Goal: Check status: Check status

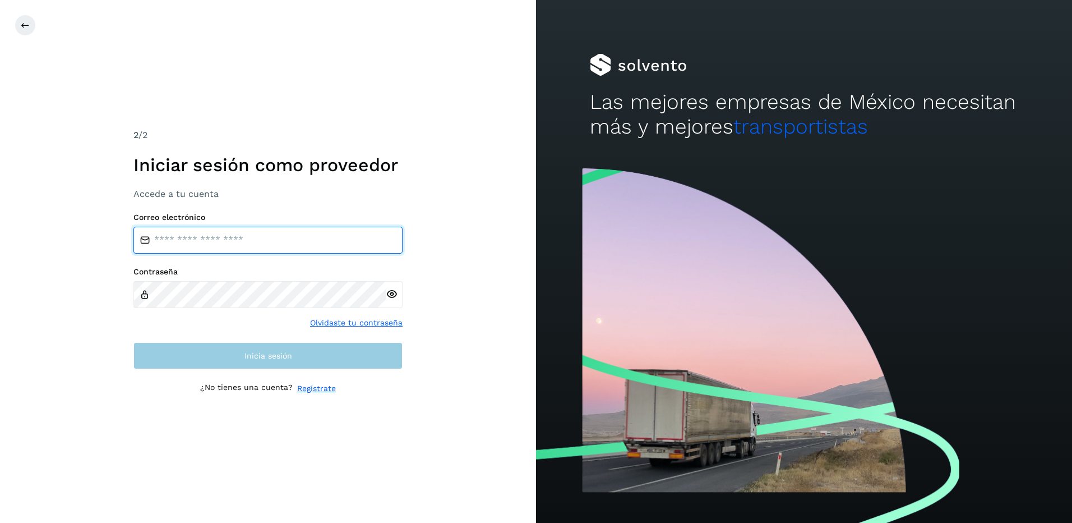
type input "**********"
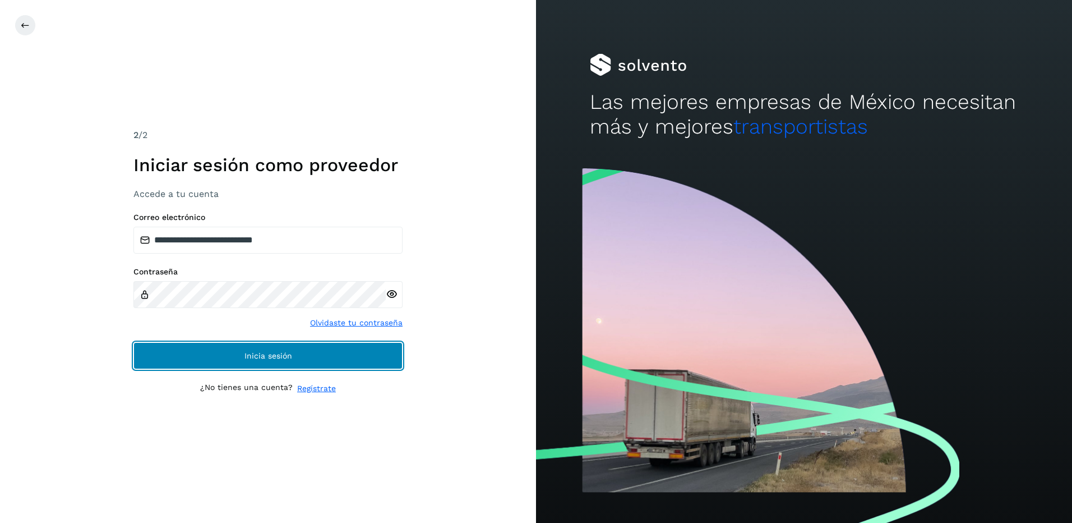
click at [287, 353] on span "Inicia sesión" at bounding box center [268, 356] width 48 height 8
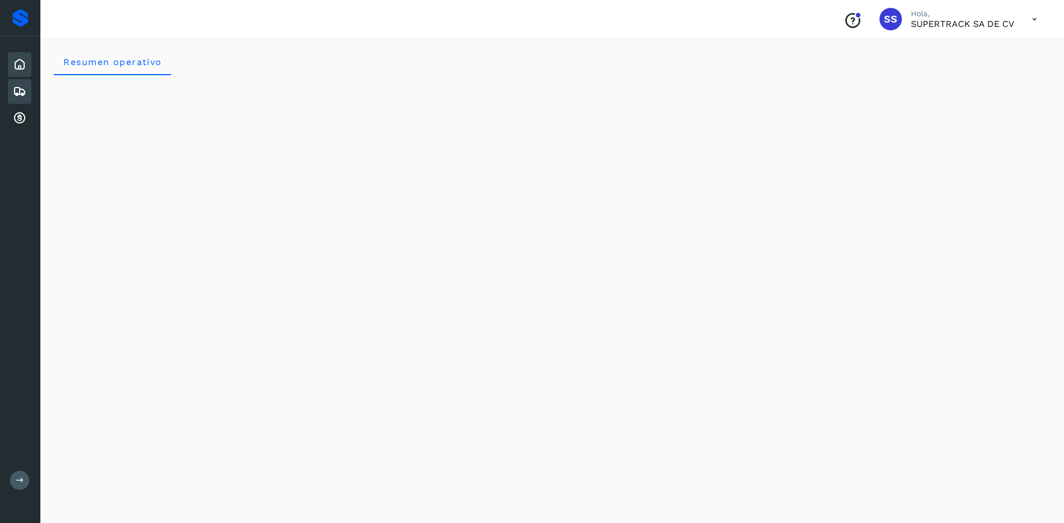
click at [22, 86] on icon at bounding box center [19, 91] width 13 height 13
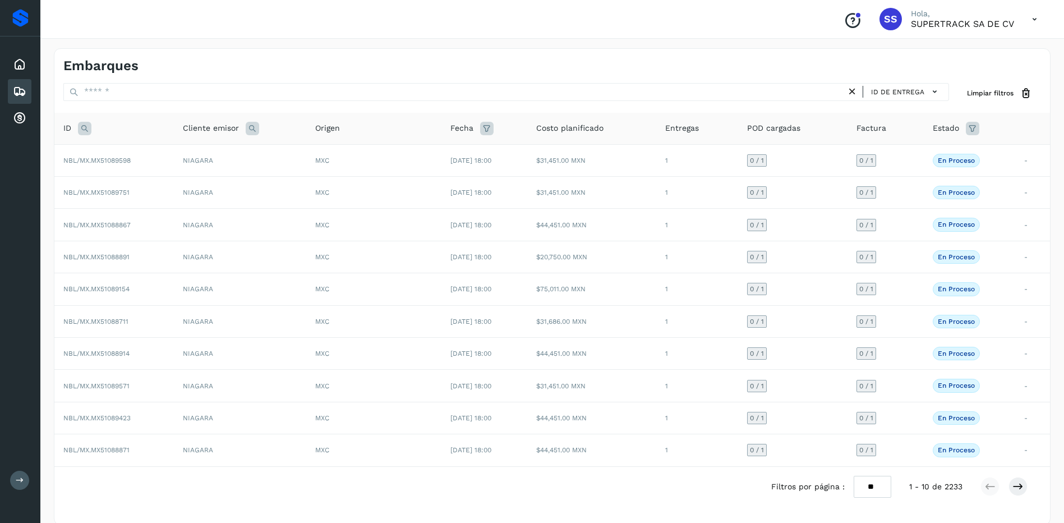
click at [480, 130] on icon at bounding box center [486, 128] width 13 height 13
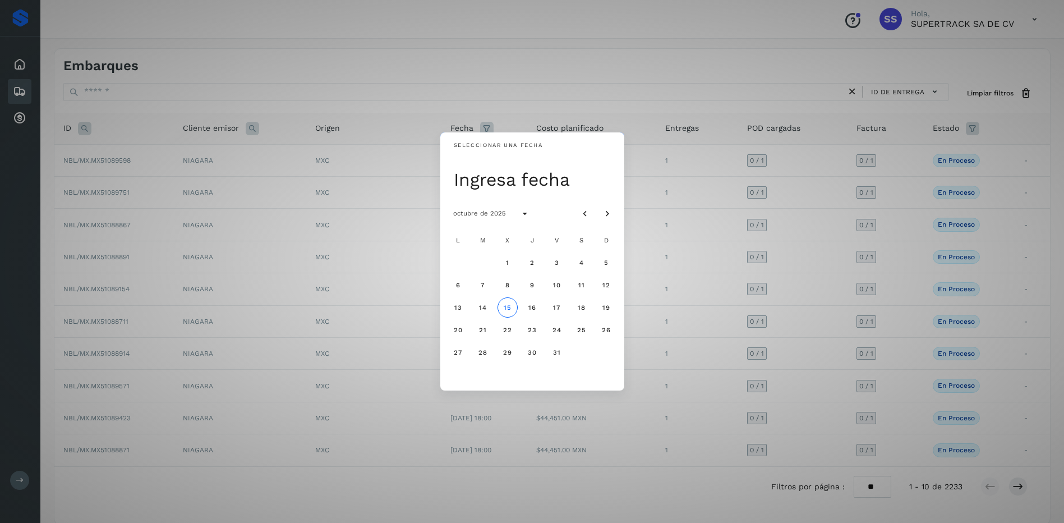
drag, startPoint x: 585, startPoint y: 216, endPoint x: 571, endPoint y: 220, distance: 14.0
click at [585, 216] on icon "Mes anterior" at bounding box center [584, 213] width 11 height 11
click at [457, 267] on button "1" at bounding box center [458, 262] width 20 height 20
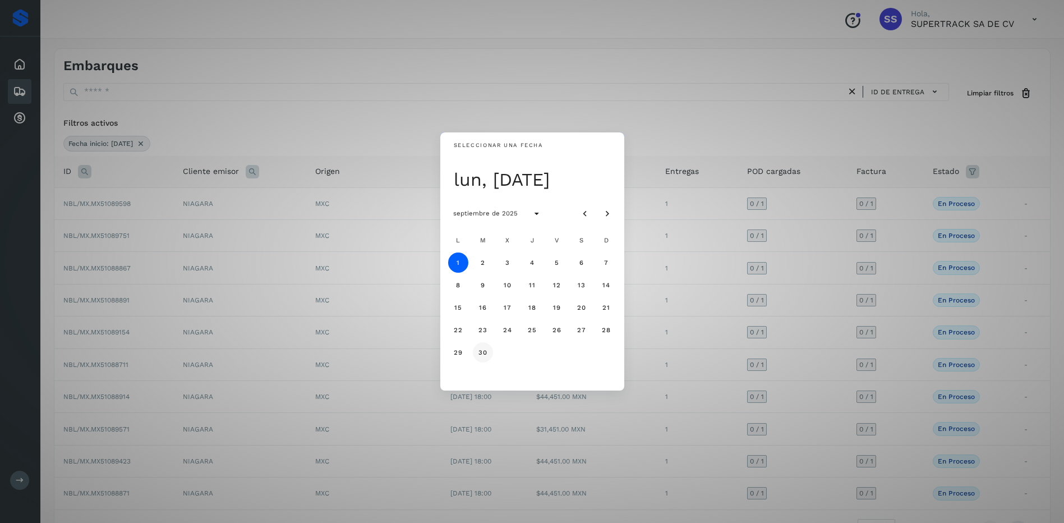
click at [486, 354] on span "30" at bounding box center [483, 352] width 10 height 8
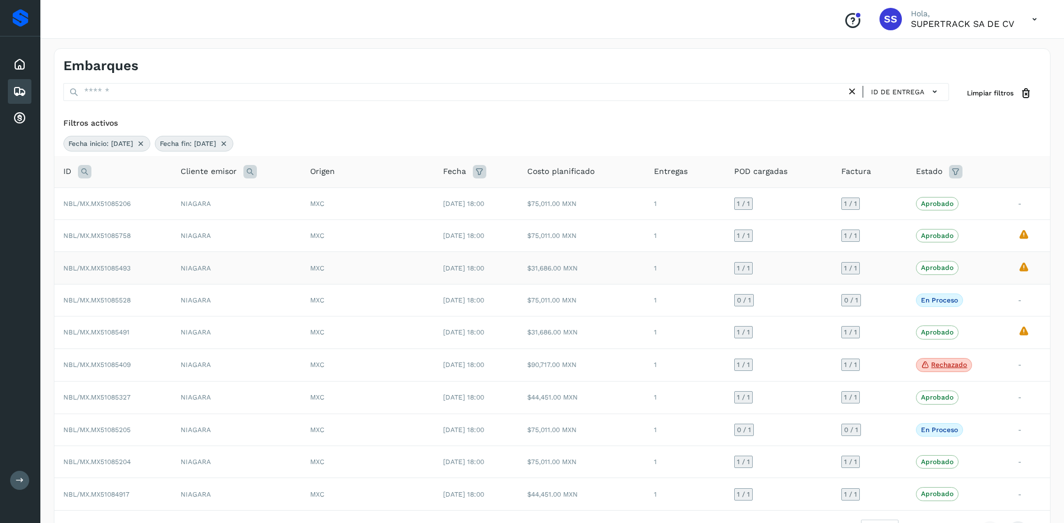
scroll to position [60, 0]
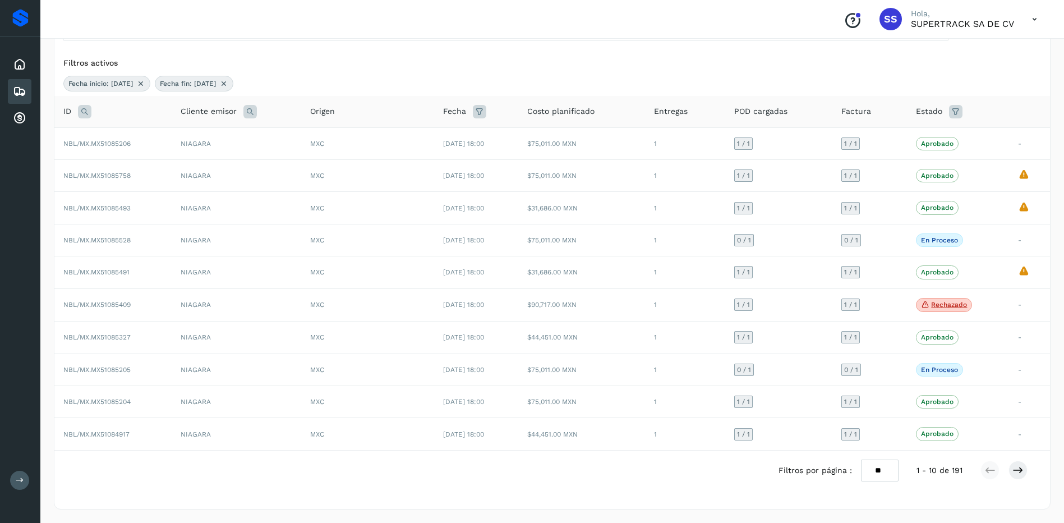
click at [962, 113] on icon at bounding box center [955, 111] width 13 height 13
click at [895, 141] on input "text" at bounding box center [879, 140] width 121 height 18
click at [833, 223] on icon at bounding box center [830, 226] width 11 height 11
type input "**********"
click at [944, 299] on div at bounding box center [532, 261] width 1064 height 523
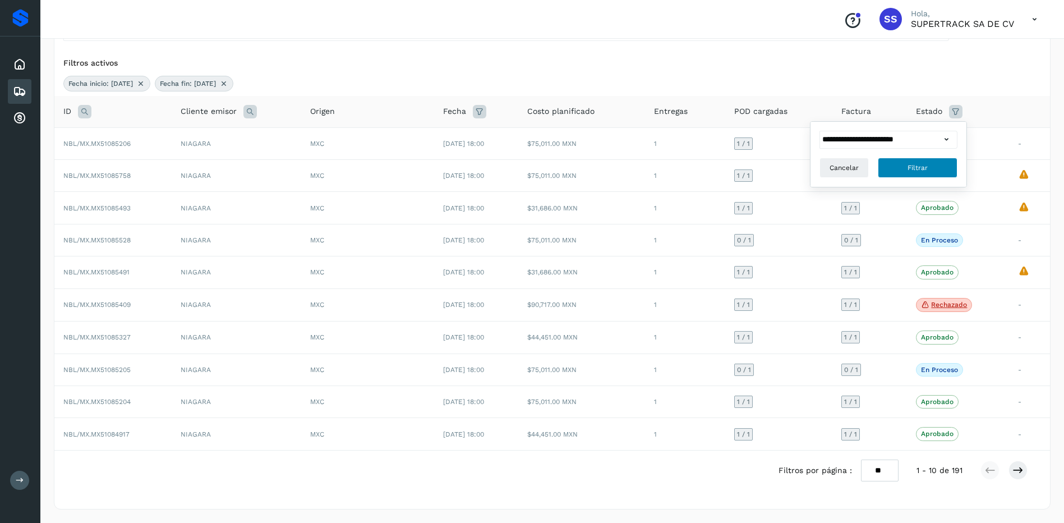
click at [926, 172] on span "Filtrar" at bounding box center [917, 168] width 20 height 10
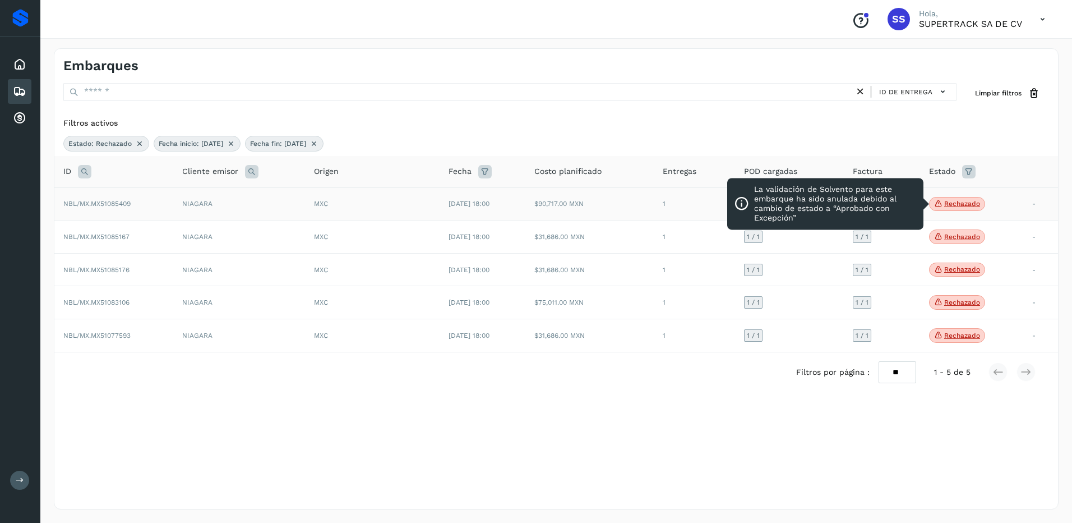
click at [968, 205] on p "Rechazado" at bounding box center [962, 204] width 36 height 8
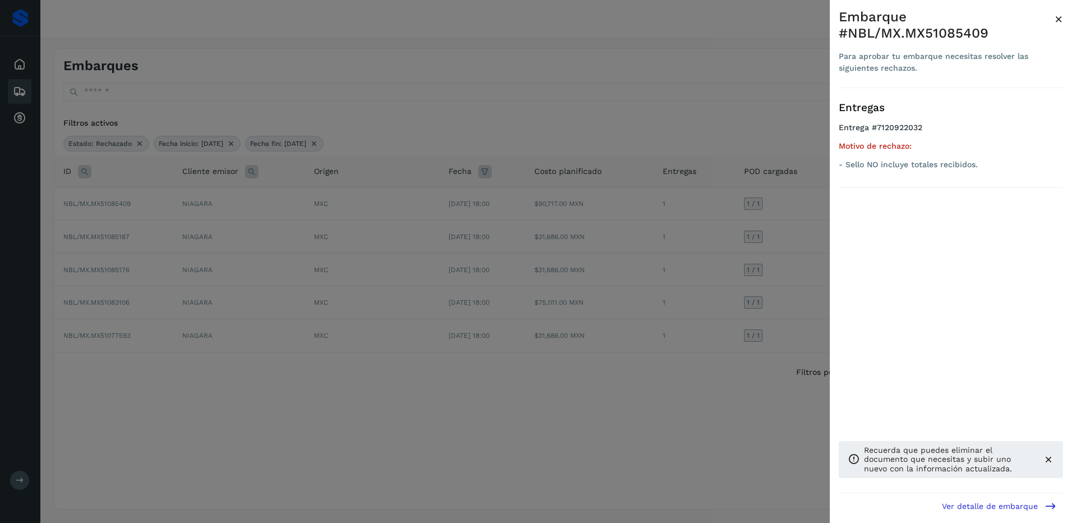
click at [742, 262] on div at bounding box center [536, 261] width 1072 height 523
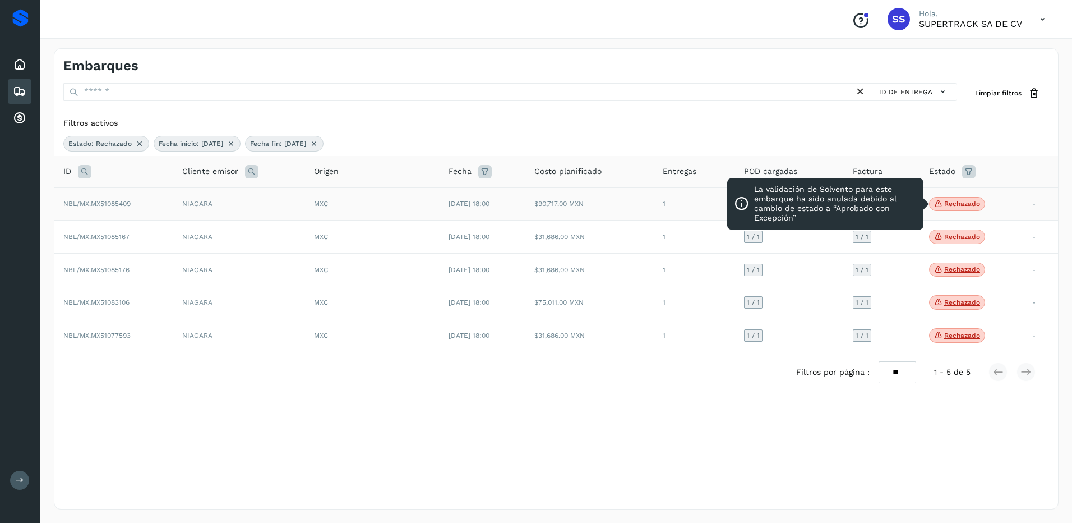
click at [950, 206] on p "Rechazado" at bounding box center [962, 204] width 36 height 8
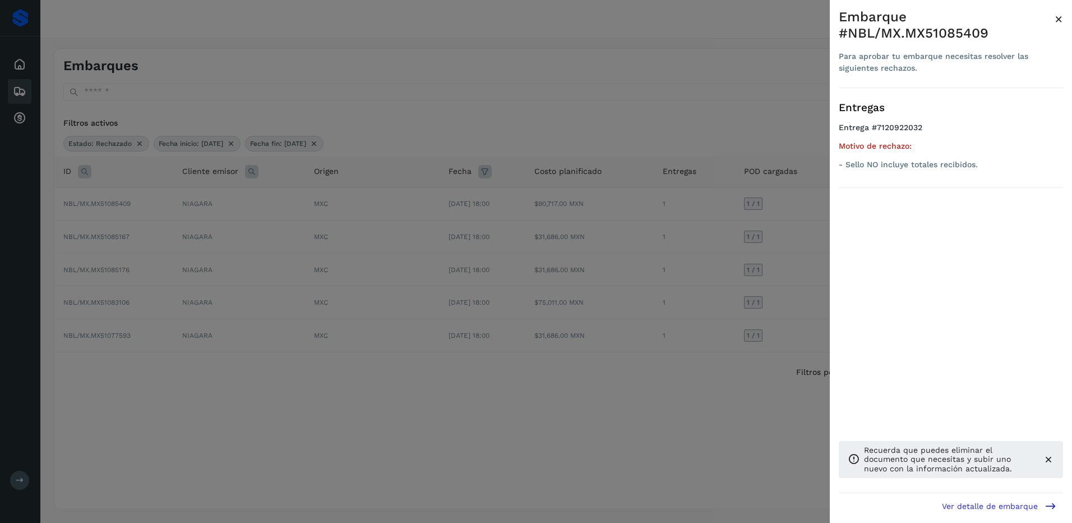
click at [713, 246] on div at bounding box center [536, 261] width 1072 height 523
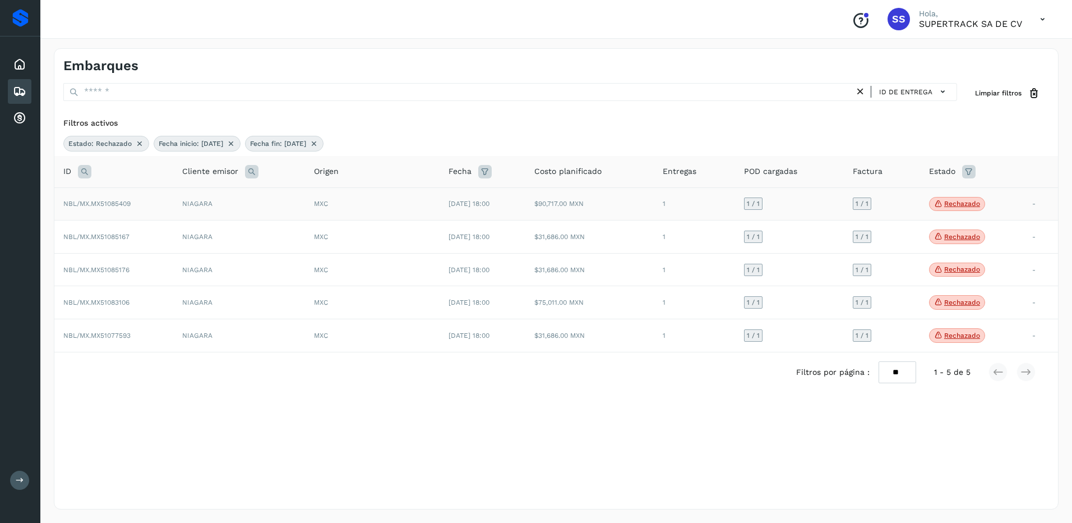
click at [491, 214] on td "[DATE] 18:00" at bounding box center [482, 203] width 85 height 33
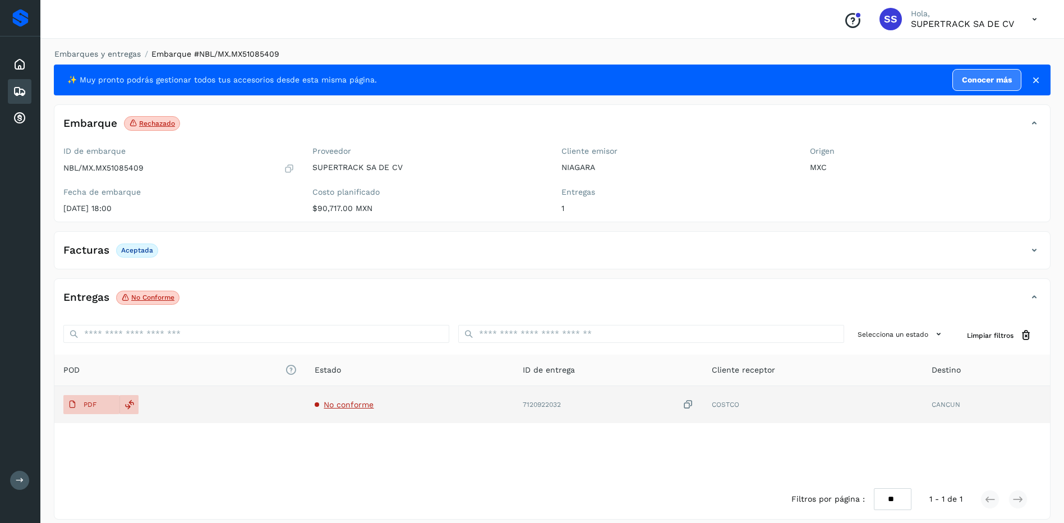
click at [98, 395] on td "PDF" at bounding box center [179, 404] width 251 height 37
click at [99, 403] on span "PDF" at bounding box center [82, 404] width 38 height 18
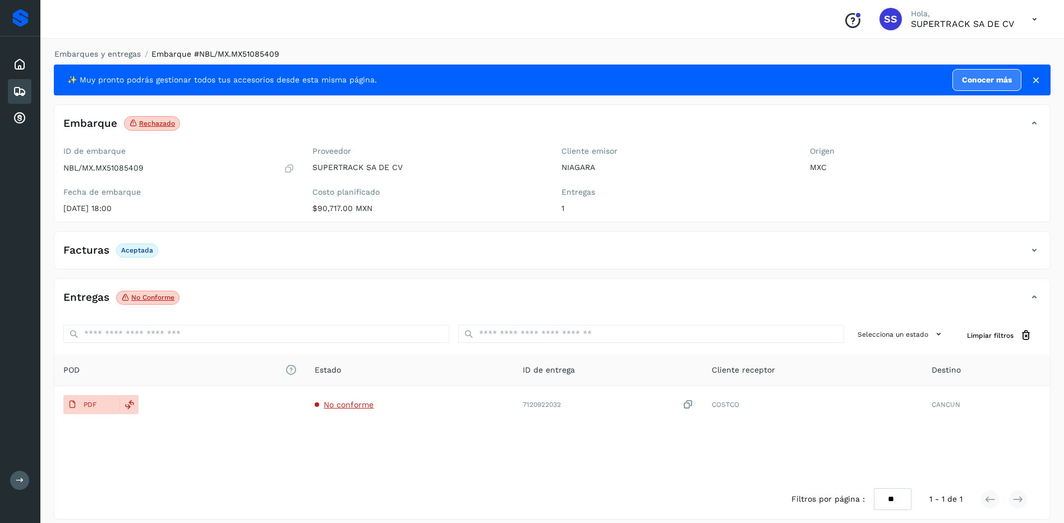
drag, startPoint x: 683, startPoint y: 219, endPoint x: 685, endPoint y: 213, distance: 5.9
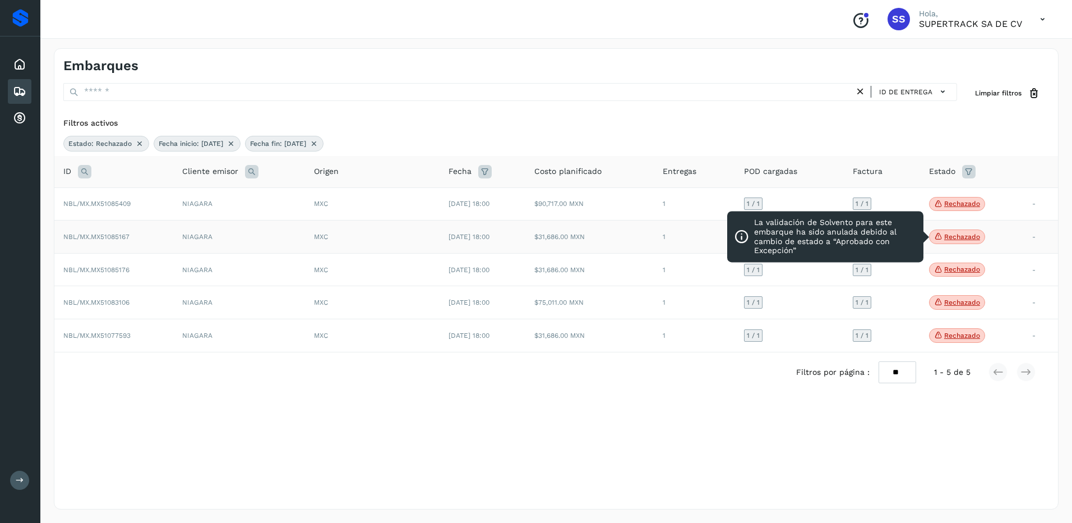
click at [957, 242] on span "Rechazado" at bounding box center [957, 236] width 56 height 15
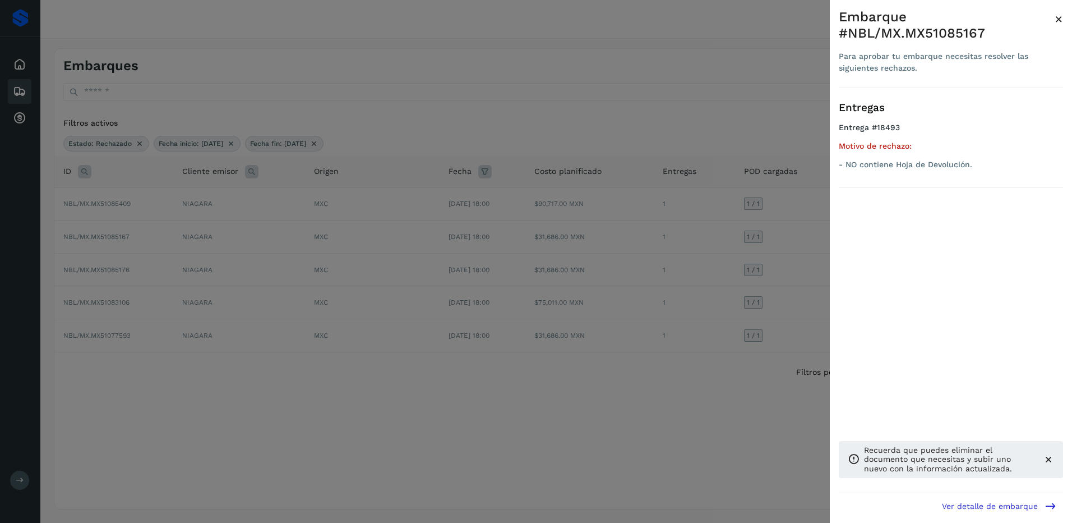
drag, startPoint x: 785, startPoint y: 243, endPoint x: 792, endPoint y: 243, distance: 7.3
click at [785, 243] on div at bounding box center [536, 261] width 1072 height 523
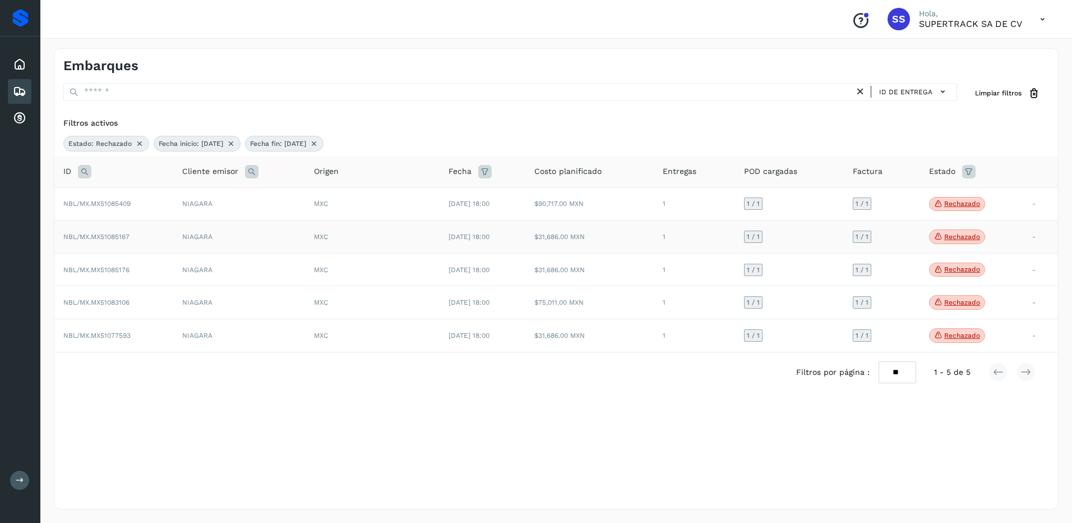
click at [822, 236] on td "1 / 1" at bounding box center [789, 236] width 109 height 33
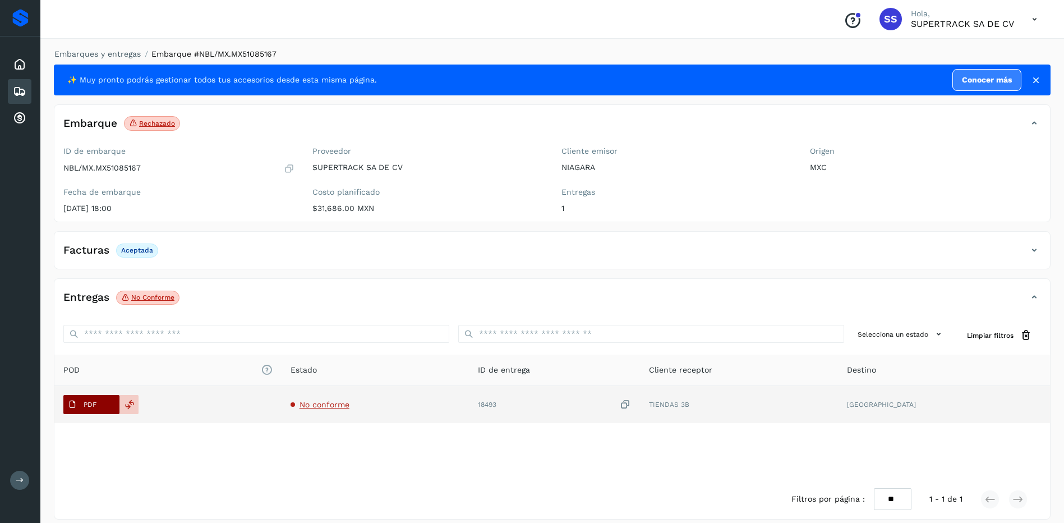
click at [94, 398] on span "PDF" at bounding box center [82, 404] width 38 height 18
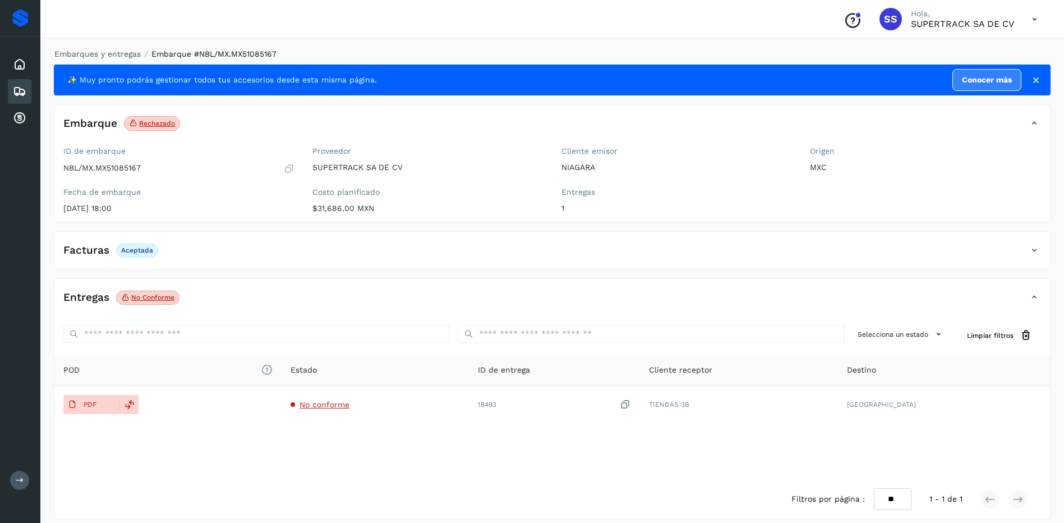
drag, startPoint x: 620, startPoint y: 227, endPoint x: 664, endPoint y: 223, distance: 44.5
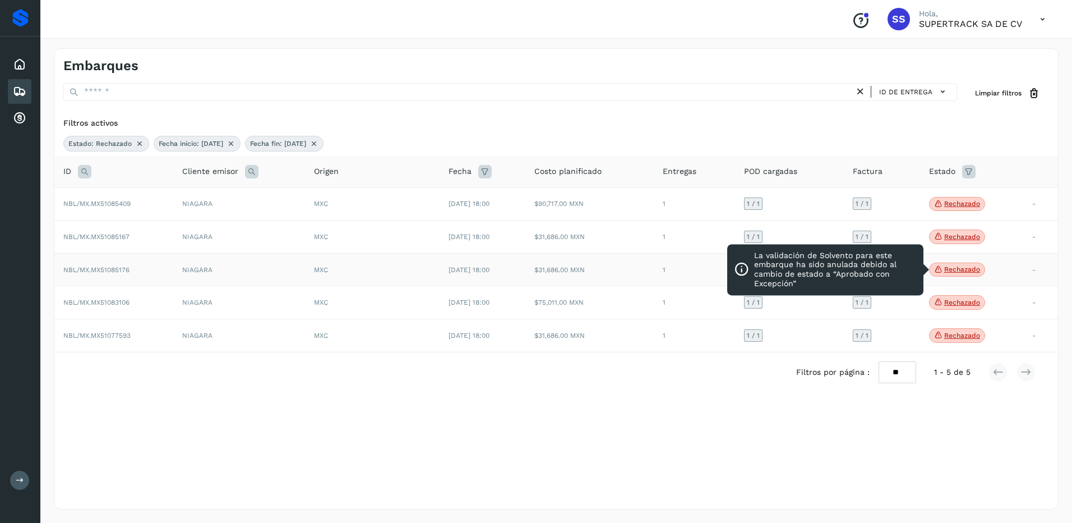
click at [955, 264] on span "Rechazado" at bounding box center [957, 269] width 56 height 15
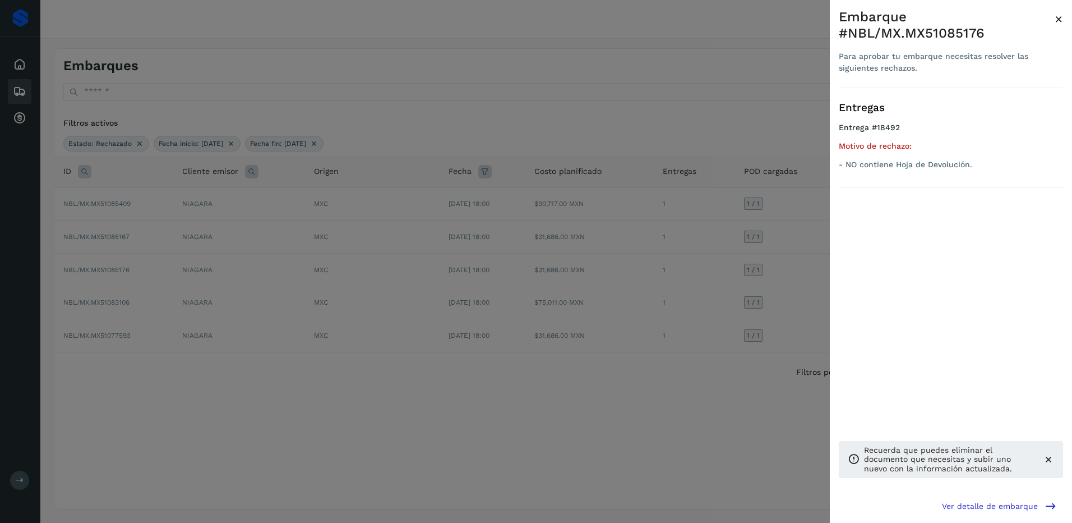
click at [780, 249] on div at bounding box center [536, 261] width 1072 height 523
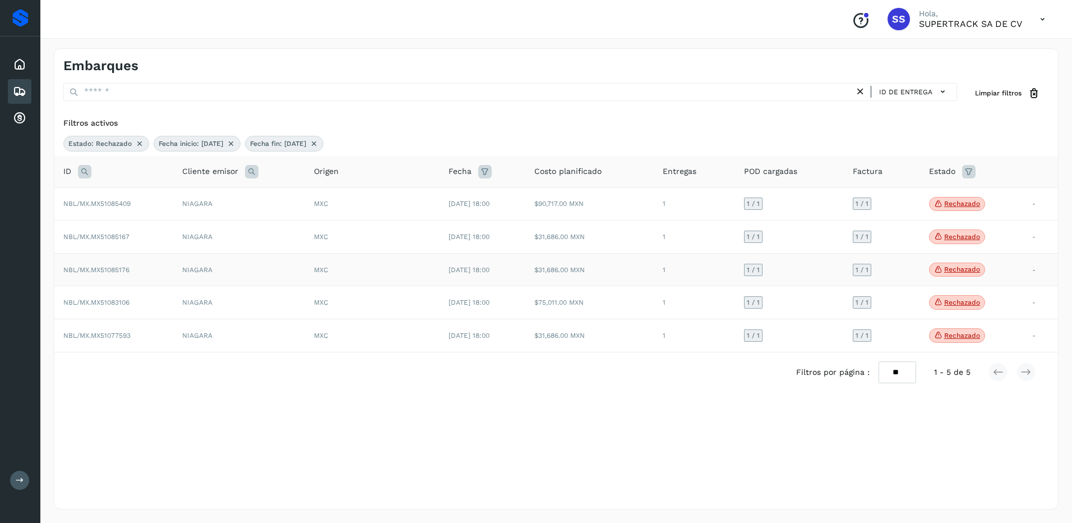
click at [860, 269] on div "1 / 1" at bounding box center [862, 270] width 19 height 12
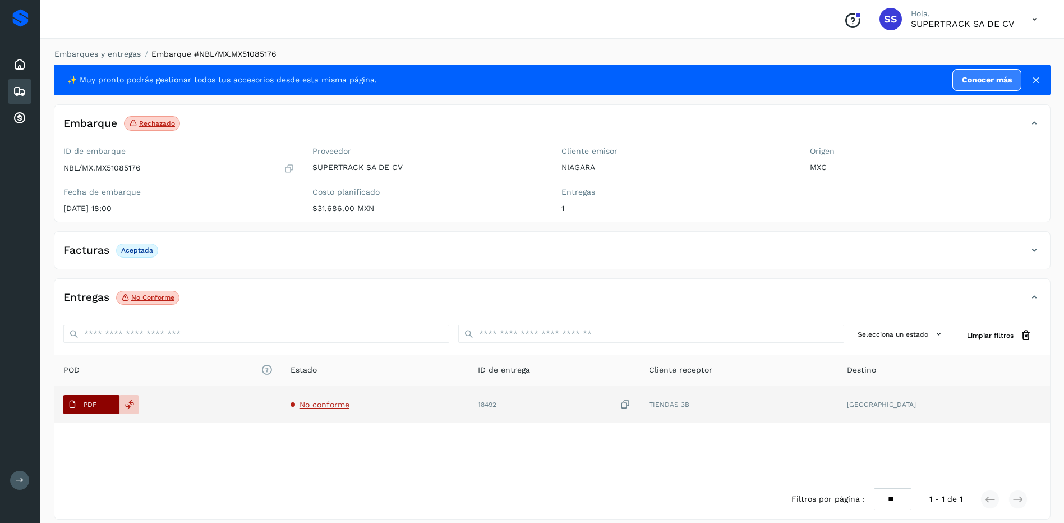
click at [99, 410] on span "PDF" at bounding box center [82, 404] width 38 height 18
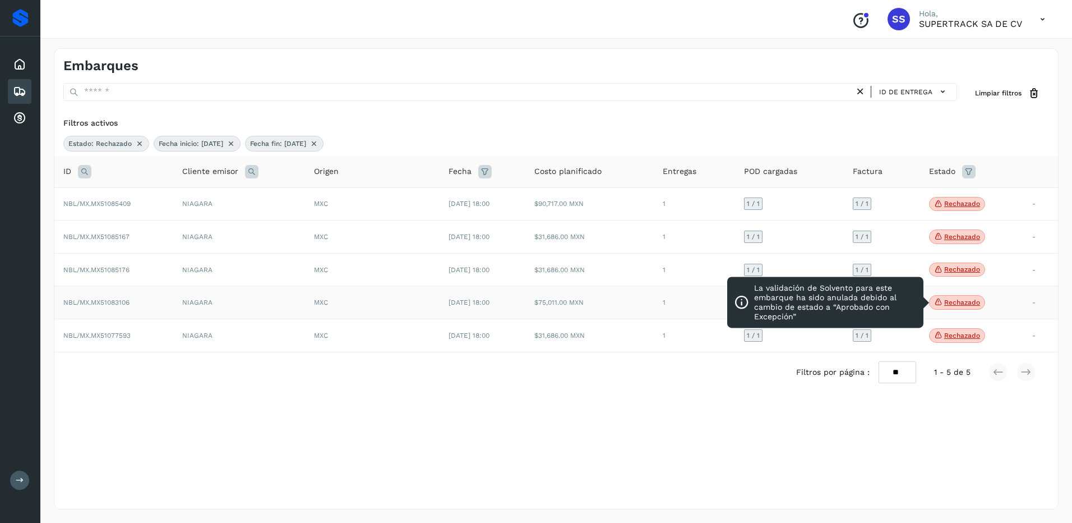
click at [971, 305] on p "Rechazado" at bounding box center [962, 302] width 36 height 8
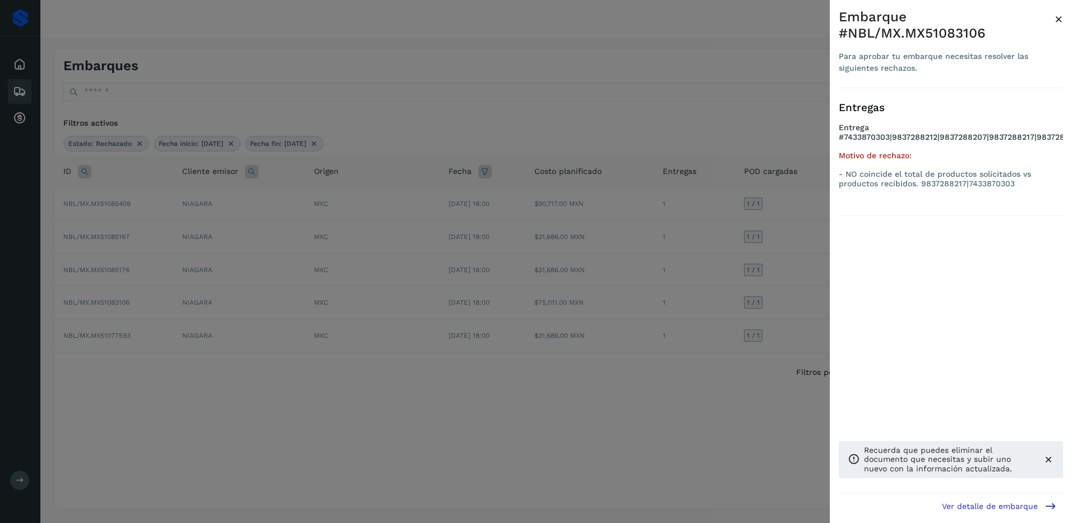
drag, startPoint x: 554, startPoint y: 185, endPoint x: 671, endPoint y: 223, distance: 123.1
click at [556, 187] on div at bounding box center [536, 261] width 1072 height 523
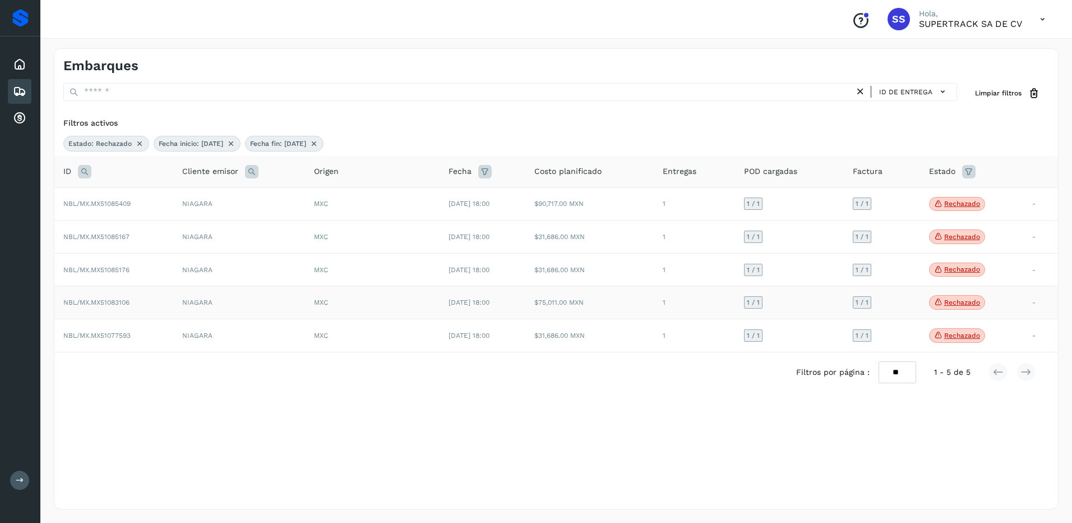
click at [756, 306] on div "1 / 1" at bounding box center [753, 302] width 19 height 12
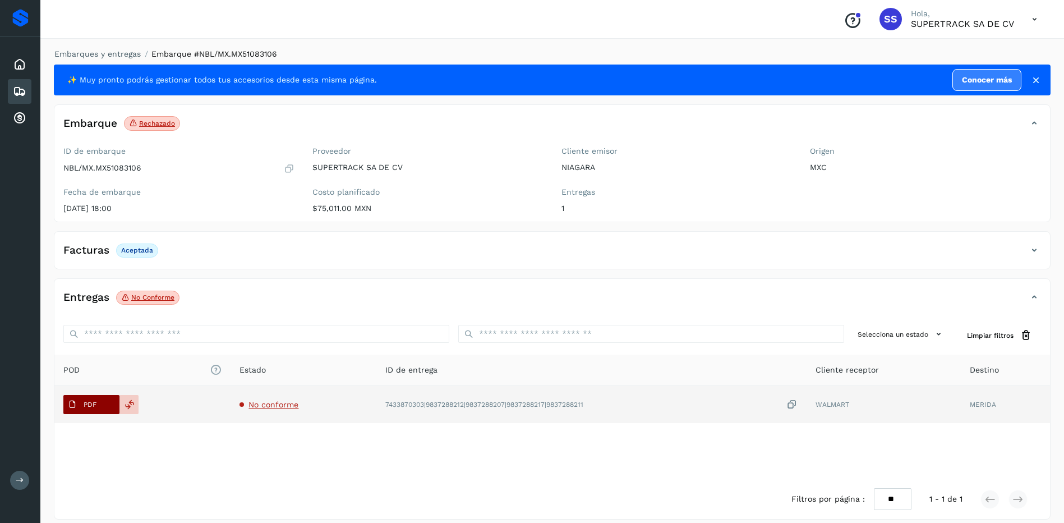
click at [105, 412] on button "PDF" at bounding box center [91, 404] width 56 height 19
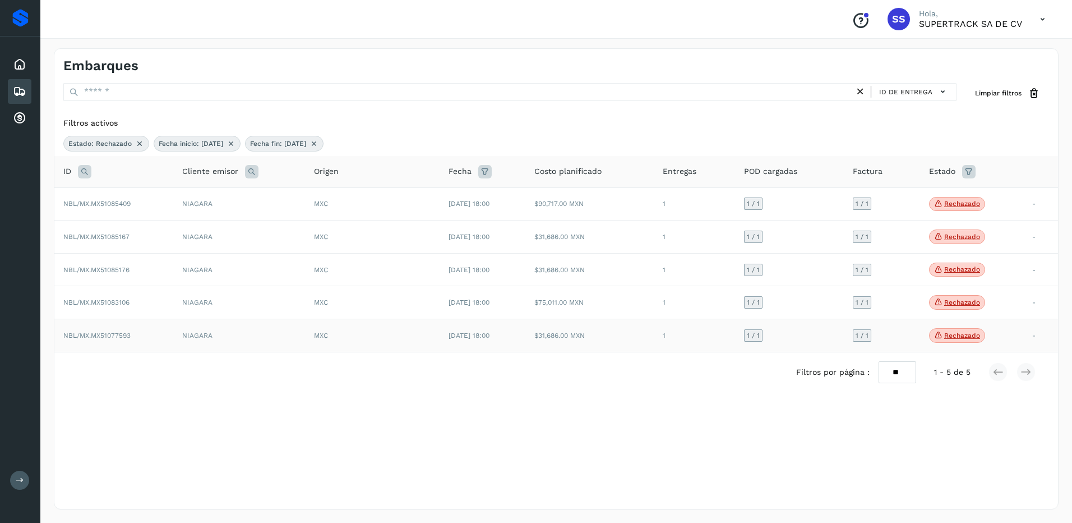
click at [920, 343] on td "1 / 1" at bounding box center [882, 334] width 76 height 33
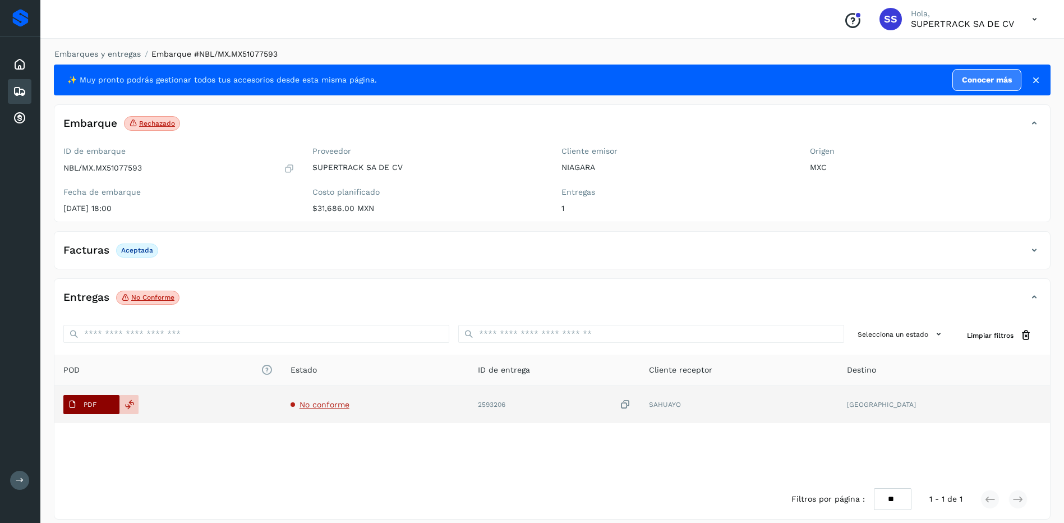
click at [99, 405] on span "PDF" at bounding box center [82, 404] width 38 height 18
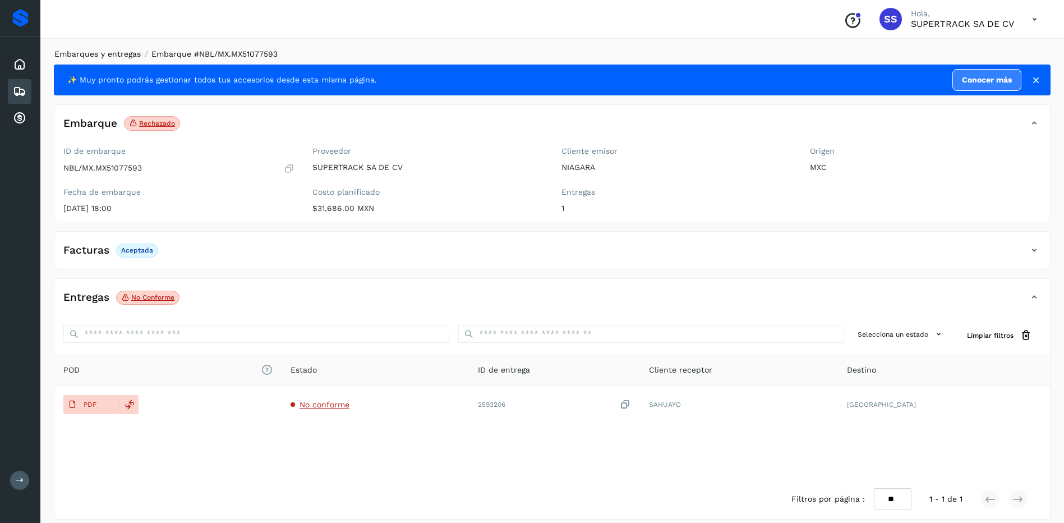
click at [102, 49] on link "Embarques y entregas" at bounding box center [97, 53] width 86 height 9
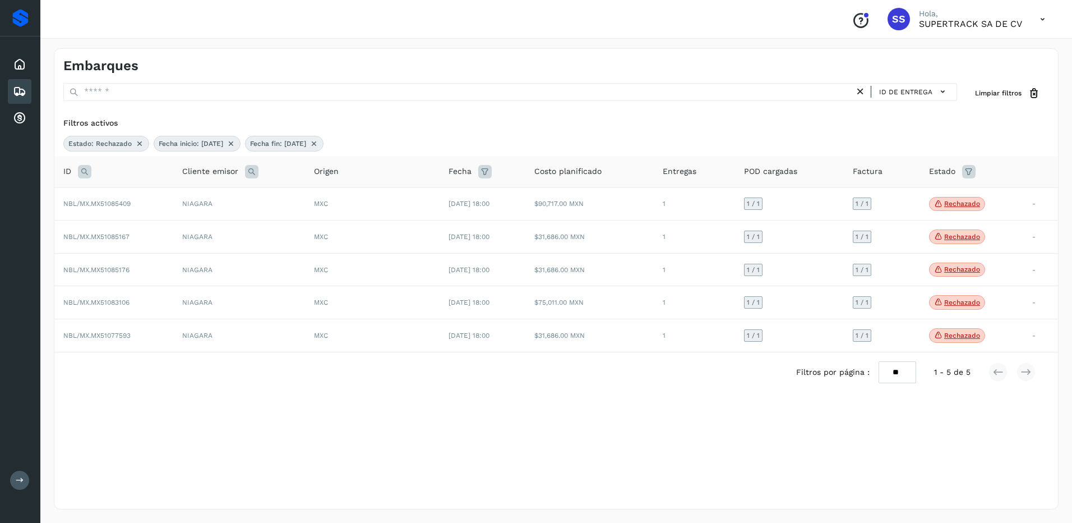
click at [324, 144] on div "Fecha fin: [DATE]" at bounding box center [284, 144] width 78 height 16
click at [318, 145] on icon at bounding box center [314, 143] width 9 height 9
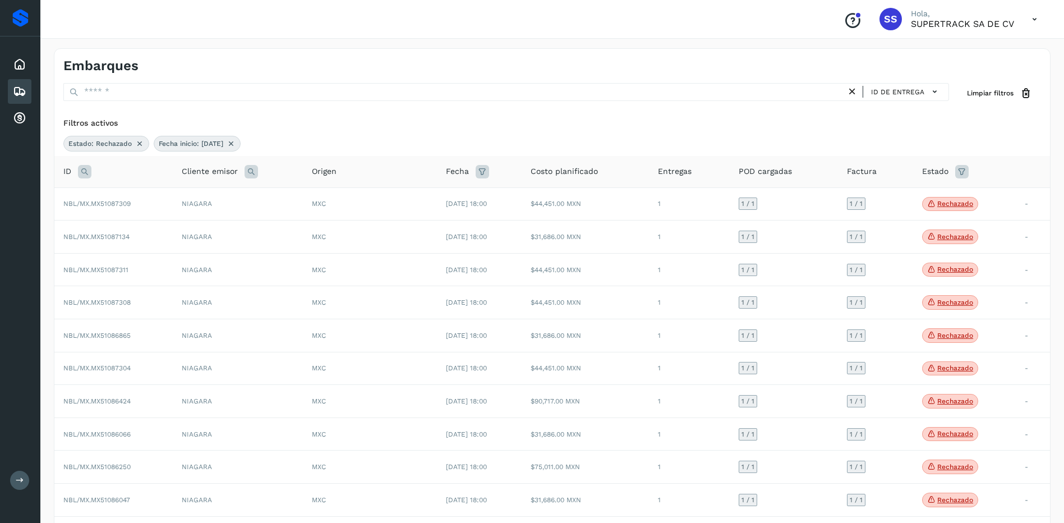
click at [136, 142] on icon at bounding box center [139, 143] width 9 height 9
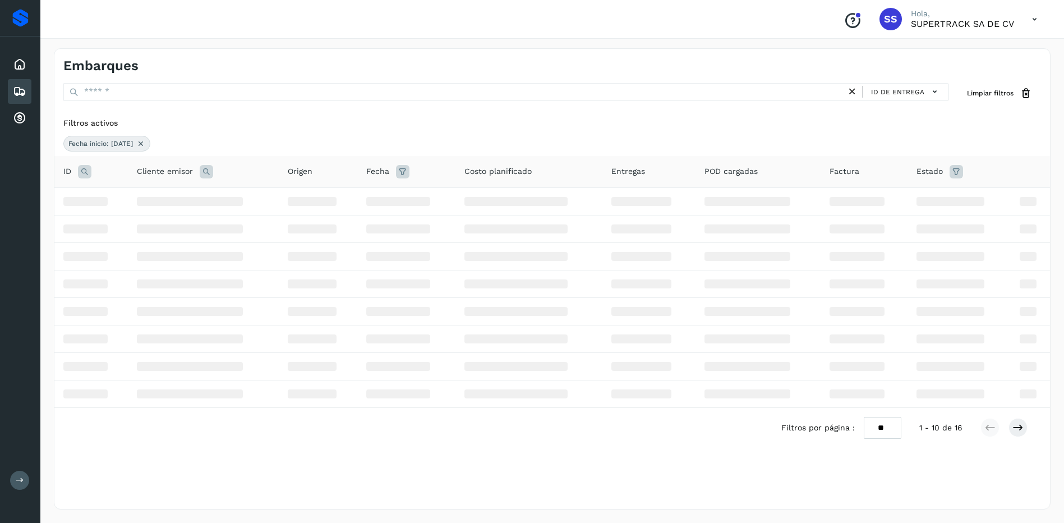
click at [145, 144] on icon at bounding box center [140, 143] width 9 height 9
